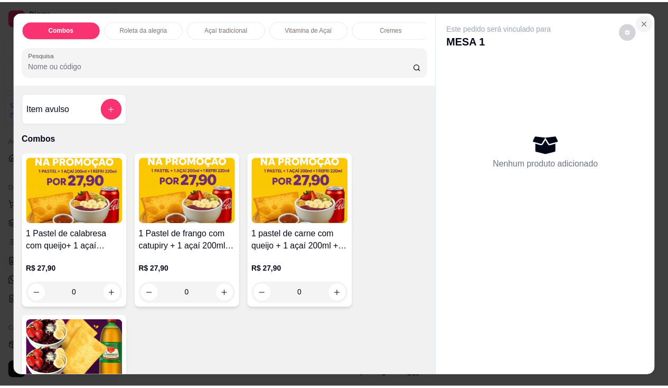
scroll to position [475, 0]
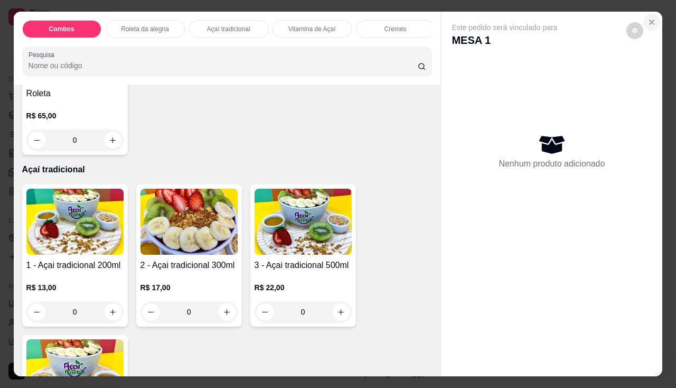
click at [652, 22] on button "Close" at bounding box center [651, 22] width 17 height 17
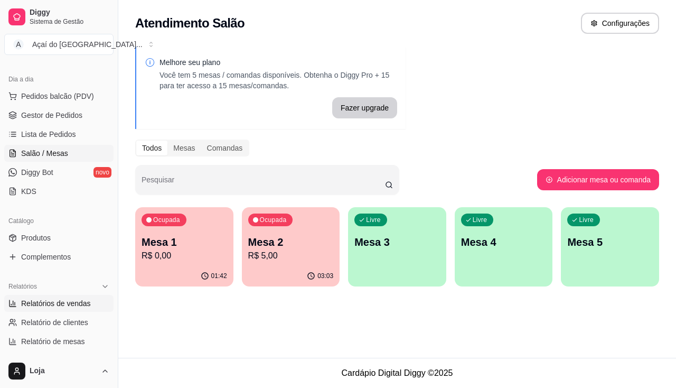
click at [82, 297] on link "Relatórios de vendas" at bounding box center [58, 303] width 109 height 17
select select "ALL"
select select "0"
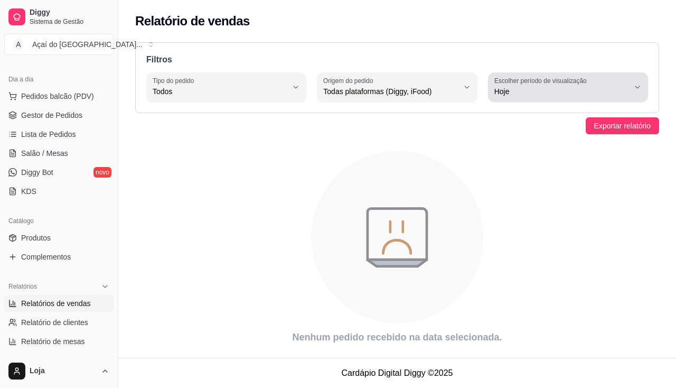
click at [631, 83] on button "Escolher período de visualização Hoje" at bounding box center [568, 87] width 160 height 30
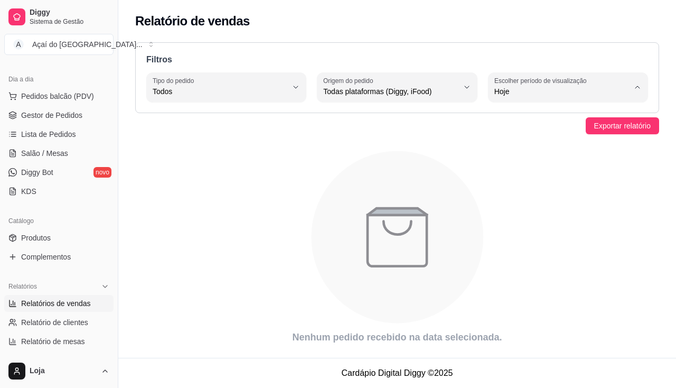
click at [541, 142] on li "Ontem" at bounding box center [568, 134] width 146 height 16
type input "1"
select select "1"
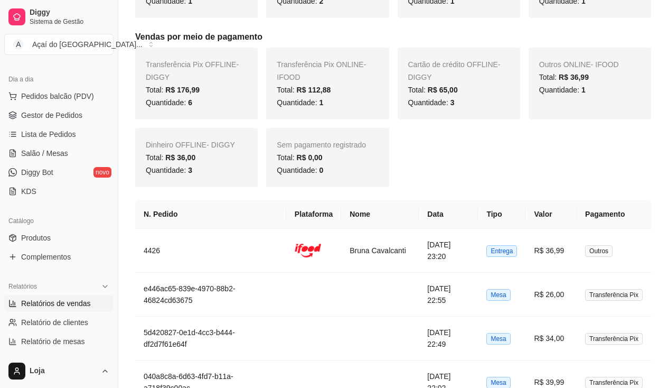
scroll to position [528, 0]
